Goal: Information Seeking & Learning: Obtain resource

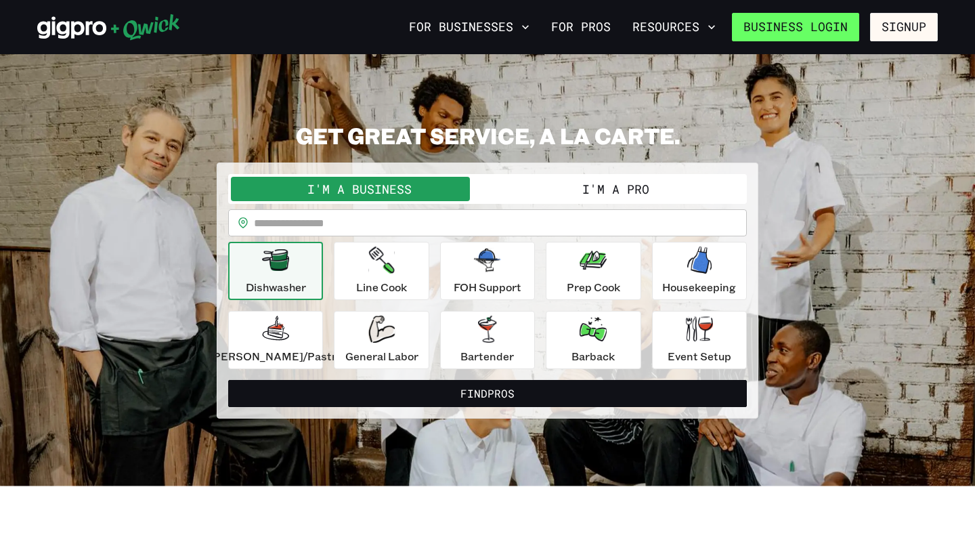
click at [775, 22] on link "Business Login" at bounding box center [795, 27] width 127 height 28
click at [663, 23] on button "Resources" at bounding box center [674, 27] width 94 height 23
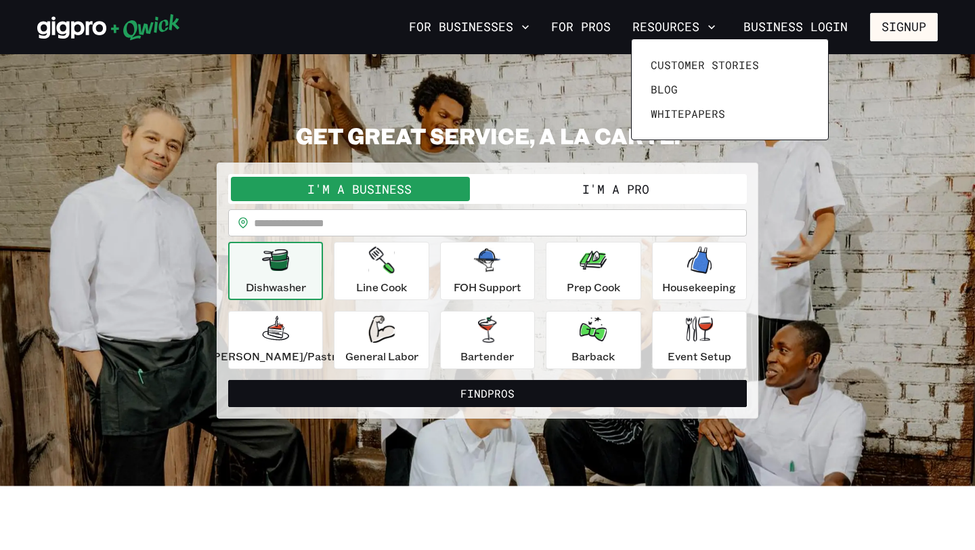
click at [142, 27] on div at bounding box center [487, 275] width 975 height 550
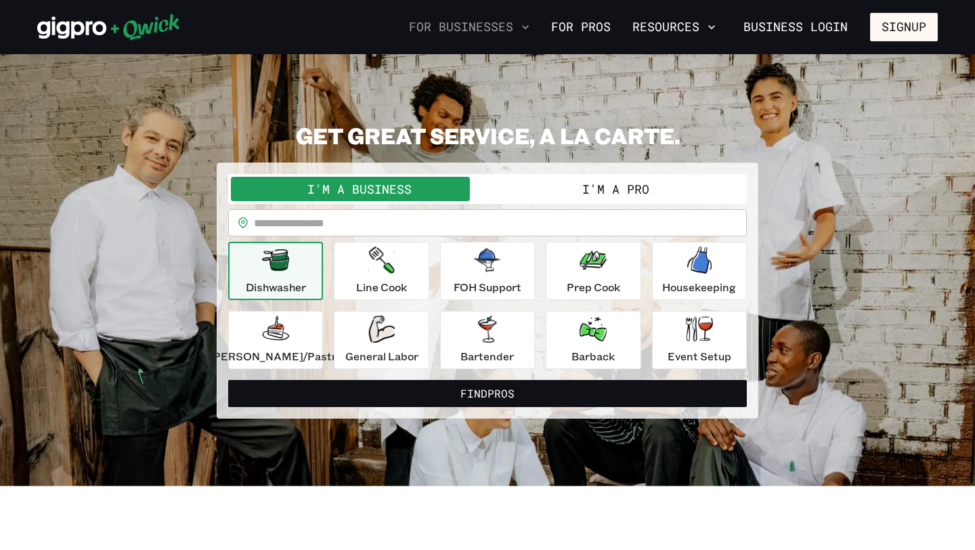
click at [464, 28] on button "For Businesses" at bounding box center [469, 27] width 131 height 23
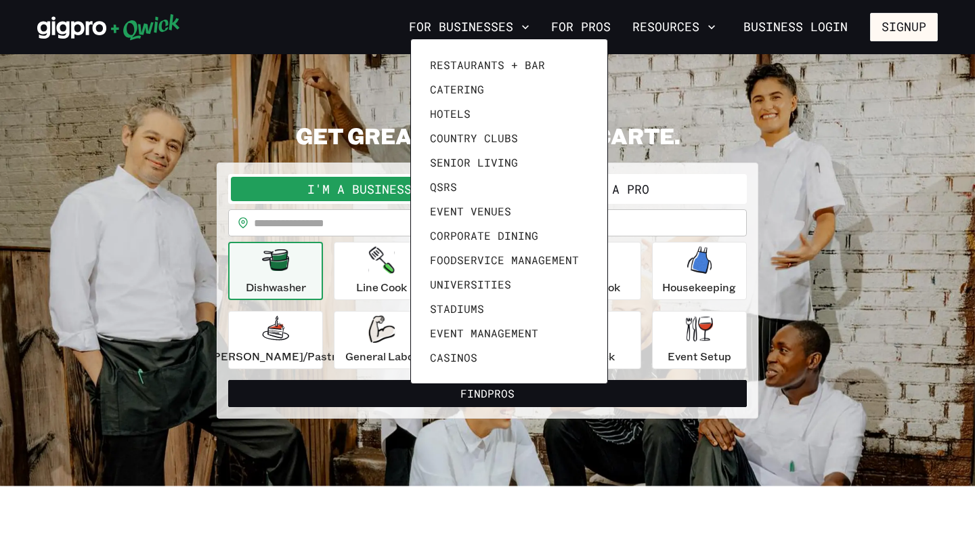
click at [586, 28] on div at bounding box center [487, 275] width 975 height 550
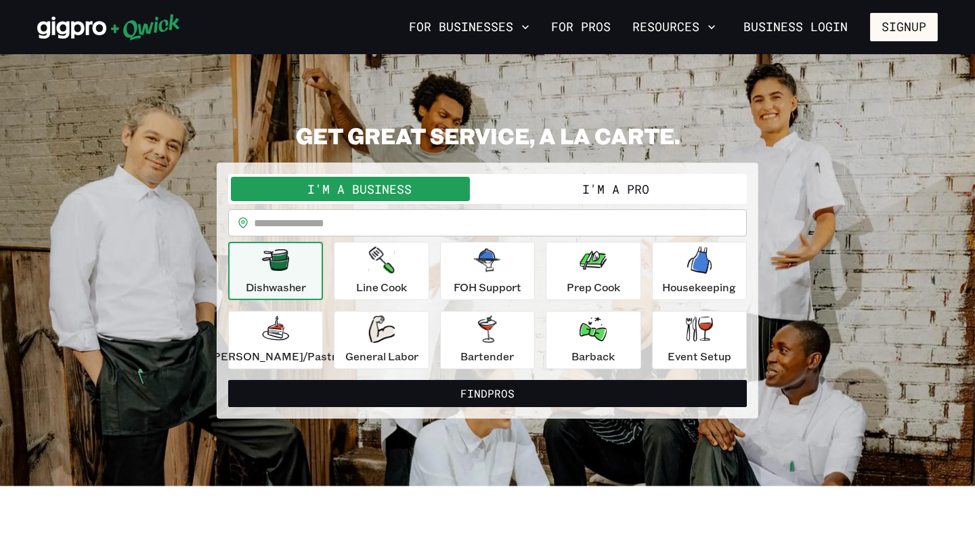
click at [586, 28] on link "For Pros" at bounding box center [581, 27] width 70 height 23
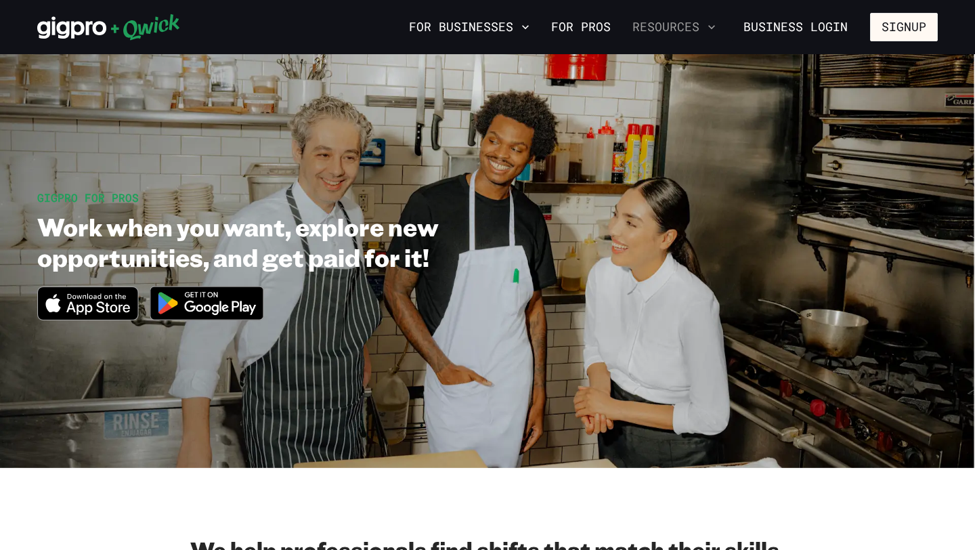
click at [667, 25] on button "Resources" at bounding box center [674, 27] width 94 height 23
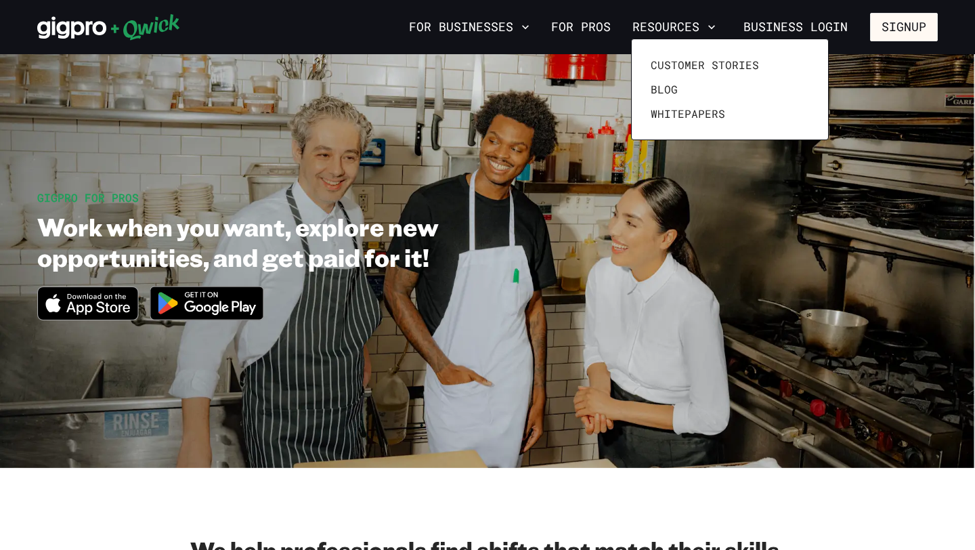
click at [768, 29] on div at bounding box center [487, 275] width 975 height 550
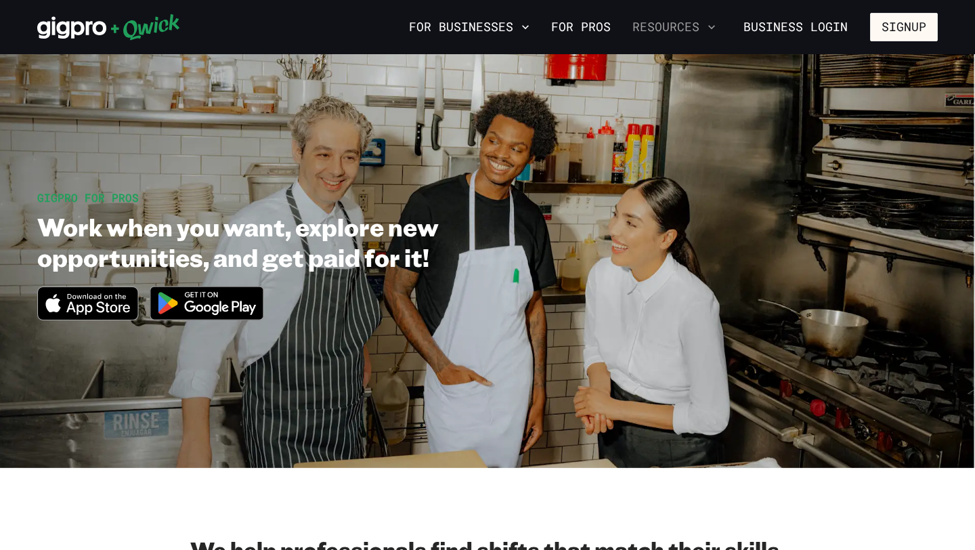
click at [681, 28] on button "Resources" at bounding box center [674, 27] width 94 height 23
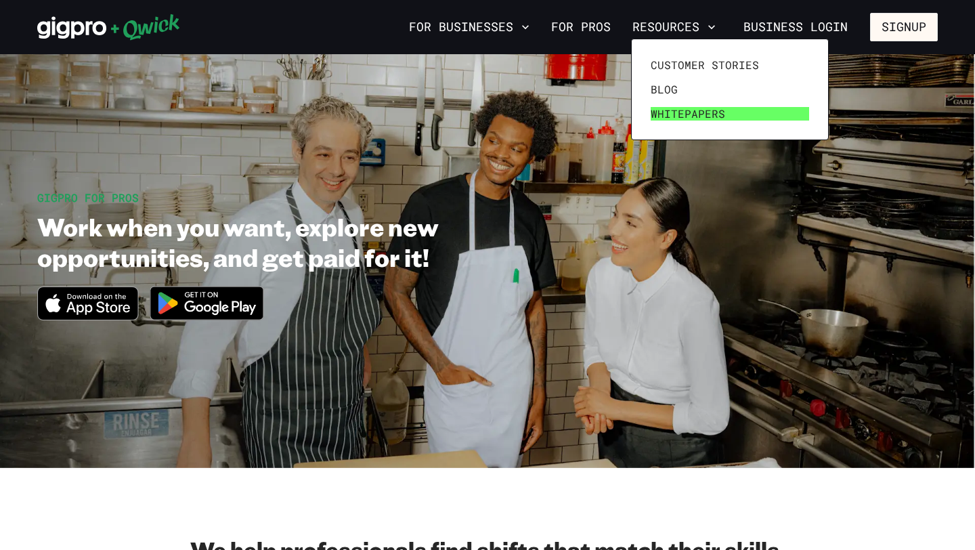
click at [669, 113] on span "Whitepapers" at bounding box center [688, 114] width 74 height 14
